Goal: Complete application form

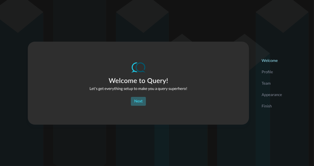
click at [137, 102] on div "Next" at bounding box center [138, 101] width 8 height 7
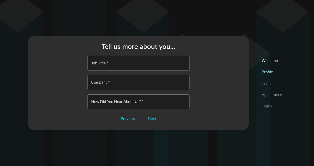
click at [121, 67] on input "Job Title   *" at bounding box center [140, 63] width 99 height 15
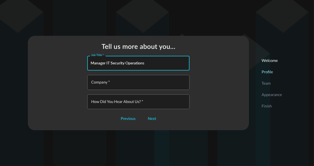
type input "Manager IT Security Operations"
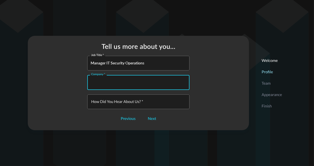
click at [122, 85] on input "Company   *" at bounding box center [140, 82] width 99 height 15
type input "Prologis"
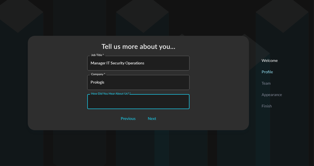
click at [123, 101] on input "How did you hear about us?   *" at bounding box center [140, 102] width 99 height 15
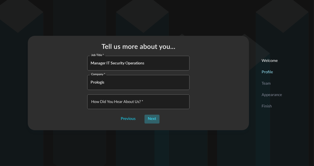
click at [151, 119] on div "Next" at bounding box center [152, 119] width 8 height 7
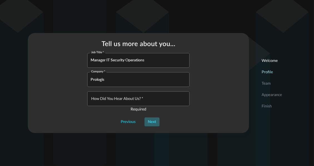
click at [151, 122] on div "Next" at bounding box center [152, 122] width 8 height 7
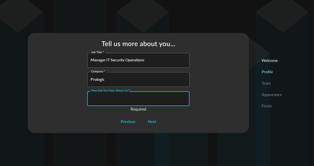
click at [132, 97] on input "How did you hear about us?   *" at bounding box center [140, 98] width 99 height 15
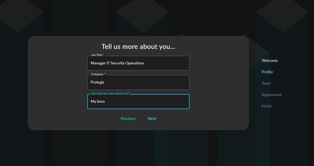
type input "My boss"
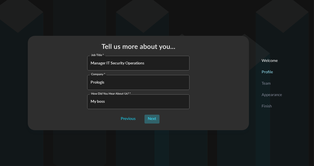
click at [151, 119] on div "Next" at bounding box center [152, 119] width 8 height 7
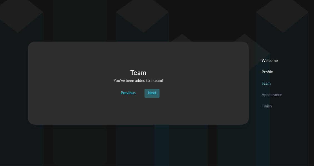
click at [153, 93] on div "Next" at bounding box center [152, 93] width 8 height 7
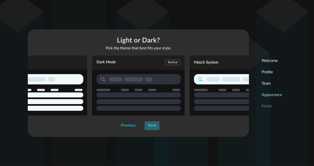
click at [153, 125] on div "Next" at bounding box center [152, 125] width 8 height 7
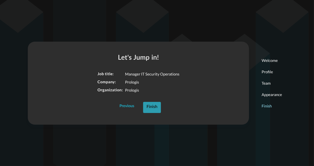
click at [153, 106] on div "Finish" at bounding box center [151, 107] width 11 height 7
